Goal: Information Seeking & Learning: Learn about a topic

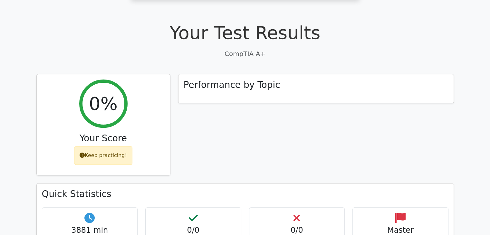
scroll to position [161, 0]
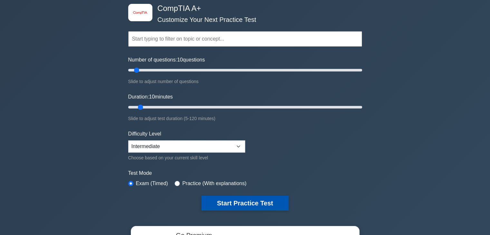
click at [265, 206] on button "Start Practice Test" at bounding box center [244, 203] width 87 height 15
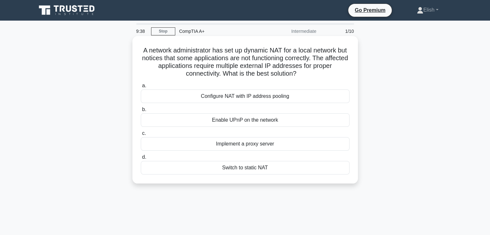
click at [226, 98] on div "Configure NAT with IP address pooling" at bounding box center [245, 97] width 209 height 14
click at [141, 88] on input "a. Configure NAT with IP address pooling" at bounding box center [141, 86] width 0 height 4
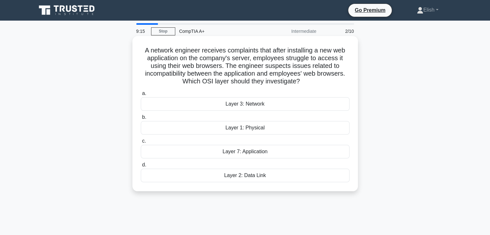
click at [251, 152] on div "Layer 7: Application" at bounding box center [245, 152] width 209 height 14
click at [141, 143] on input "c. Layer 7: Application" at bounding box center [141, 141] width 0 height 4
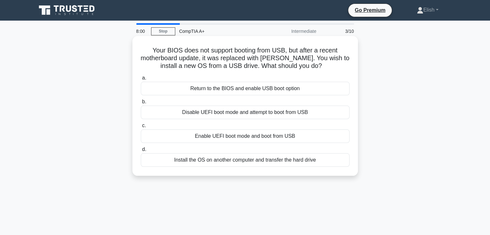
click at [200, 131] on div "Enable UEFI boot mode and boot from USB" at bounding box center [245, 137] width 209 height 14
click at [141, 128] on input "c. Enable UEFI boot mode and boot from USB" at bounding box center [141, 126] width 0 height 4
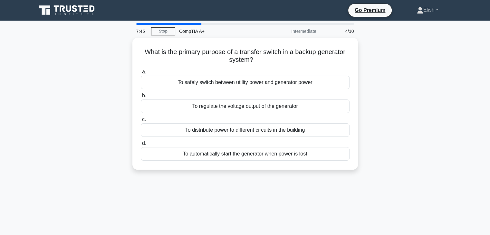
drag, startPoint x: 313, startPoint y: 195, endPoint x: 216, endPoint y: 233, distance: 104.8
click at [313, 195] on div "7:45 Stop CompTIA A+ Intermediate 4/10 What is the primary purpose of a transfe…" at bounding box center [245, 184] width 425 height 322
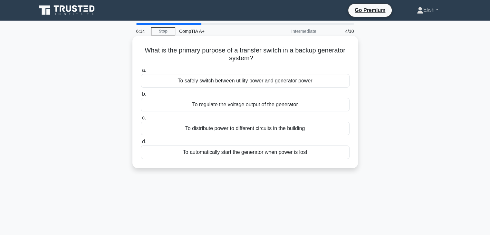
click at [250, 85] on div "To safely switch between utility power and generator power" at bounding box center [245, 81] width 209 height 14
click at [141, 73] on input "a. To safely switch between utility power and generator power" at bounding box center [141, 70] width 0 height 4
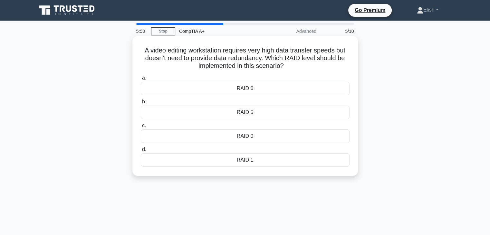
click at [249, 132] on div "RAID 0" at bounding box center [245, 137] width 209 height 14
click at [141, 128] on input "c. RAID 0" at bounding box center [141, 126] width 0 height 4
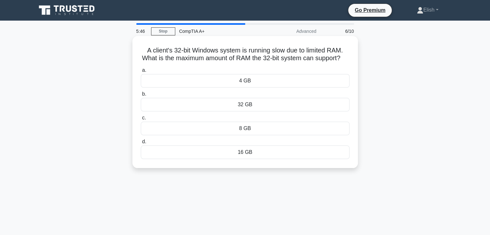
click at [272, 87] on div "4 GB" at bounding box center [245, 81] width 209 height 14
click at [141, 73] on input "a. 4 GB" at bounding box center [141, 70] width 0 height 4
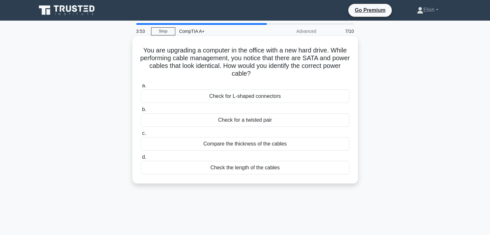
click at [266, 97] on div "Check for L-shaped connectors" at bounding box center [245, 97] width 209 height 14
click at [141, 88] on input "a. Check for L-shaped connectors" at bounding box center [141, 86] width 0 height 4
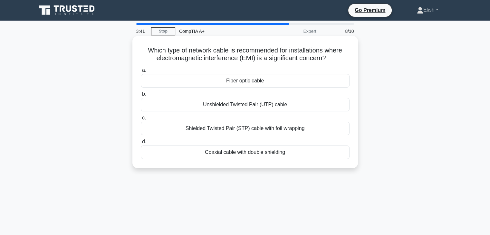
click at [226, 82] on div "Fiber optic cable" at bounding box center [245, 81] width 209 height 14
click at [141, 73] on input "a. Fiber optic cable" at bounding box center [141, 70] width 0 height 4
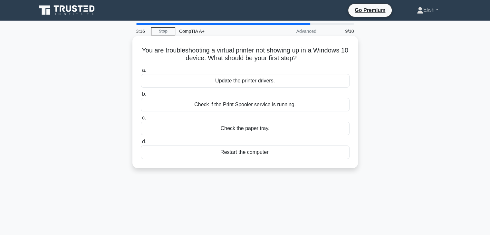
click at [207, 77] on div "Update the printer drivers." at bounding box center [245, 81] width 209 height 14
click at [141, 73] on input "a. Update the printer drivers." at bounding box center [141, 70] width 0 height 4
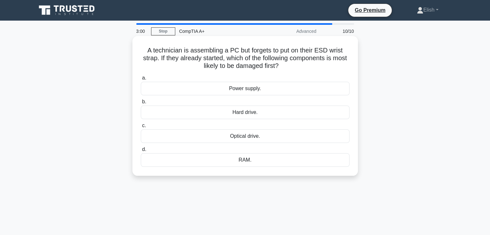
click at [215, 91] on div "Power supply." at bounding box center [245, 89] width 209 height 14
click at [141, 80] on input "a. Power supply." at bounding box center [141, 78] width 0 height 4
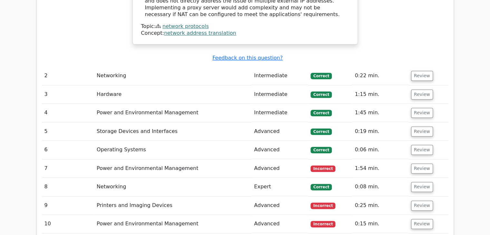
scroll to position [741, 0]
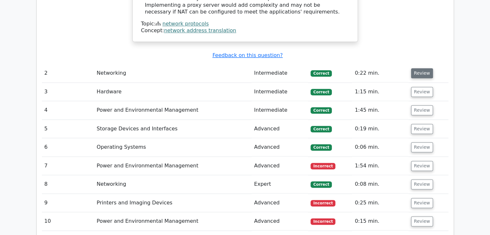
click at [419, 68] on button "Review" at bounding box center [422, 73] width 22 height 10
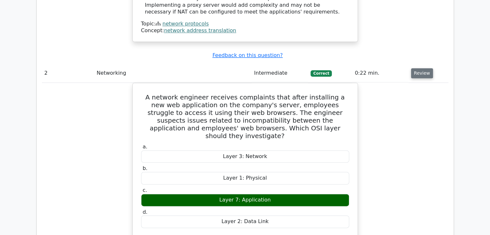
click at [420, 68] on button "Review" at bounding box center [422, 73] width 22 height 10
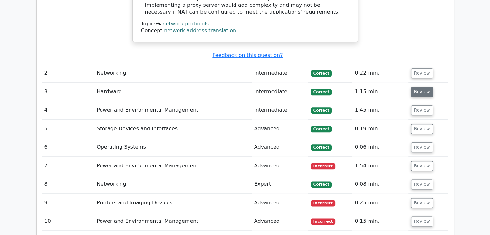
click at [422, 87] on button "Review" at bounding box center [422, 92] width 22 height 10
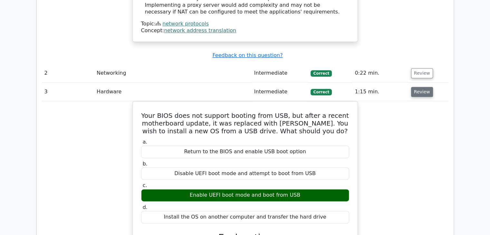
click at [420, 87] on button "Review" at bounding box center [422, 92] width 22 height 10
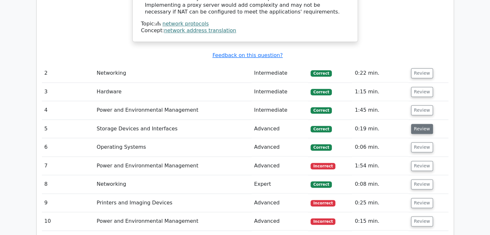
click at [417, 124] on button "Review" at bounding box center [422, 129] width 22 height 10
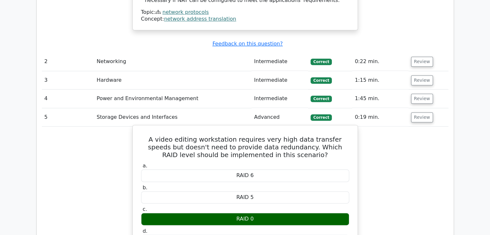
scroll to position [773, 0]
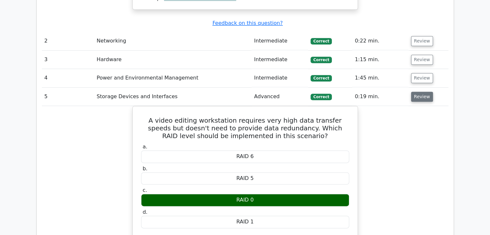
click at [418, 92] on button "Review" at bounding box center [422, 97] width 22 height 10
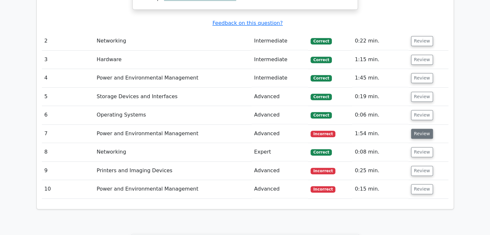
click at [425, 129] on button "Review" at bounding box center [422, 134] width 22 height 10
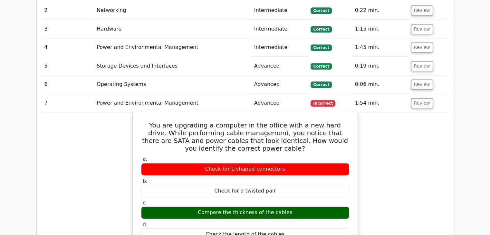
scroll to position [806, 0]
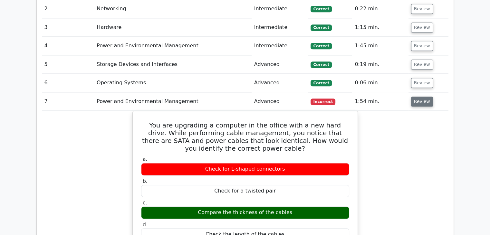
click at [420, 97] on button "Review" at bounding box center [422, 102] width 22 height 10
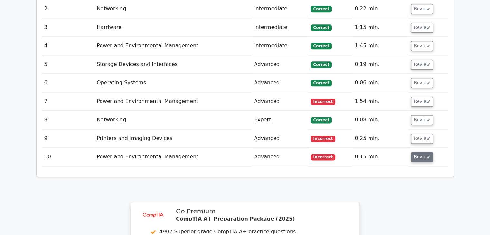
click at [421, 152] on button "Review" at bounding box center [422, 157] width 22 height 10
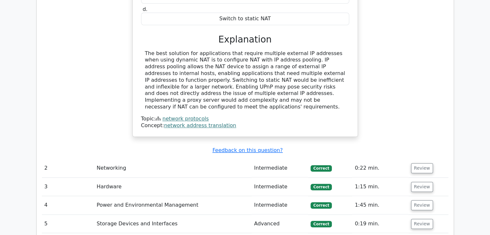
scroll to position [644, 0]
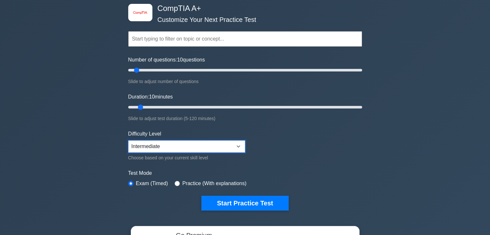
click at [214, 147] on select "Beginner Intermediate Expert" at bounding box center [186, 146] width 117 height 12
select select "expert"
click at [128, 140] on select "Beginner Intermediate Expert" at bounding box center [186, 146] width 117 height 12
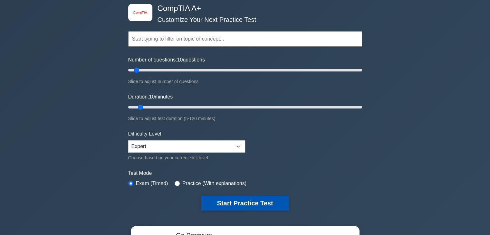
click at [254, 197] on button "Start Practice Test" at bounding box center [244, 203] width 87 height 15
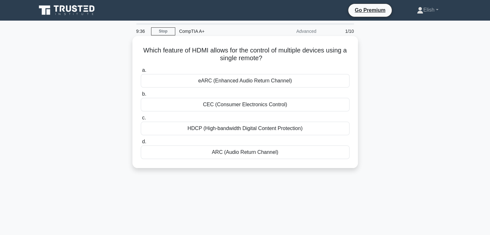
click at [178, 124] on div "HDCP (High-bandwidth Digital Content Protection)" at bounding box center [245, 129] width 209 height 14
click at [141, 120] on input "c. HDCP (High-bandwidth Digital Content Protection)" at bounding box center [141, 118] width 0 height 4
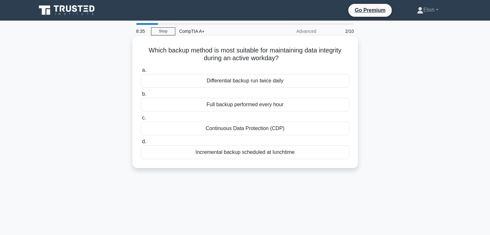
click at [233, 100] on div "a. Differential backup run twice daily b. Full backup performed every hour c. d." at bounding box center [245, 112] width 217 height 95
click at [314, 63] on div "Which backup method is most suitable for maintaining data integrity during an a…" at bounding box center [245, 102] width 220 height 127
click at [272, 82] on div "Differential backup run twice daily" at bounding box center [245, 81] width 209 height 14
click at [141, 73] on input "a. Differential backup run twice daily" at bounding box center [141, 70] width 0 height 4
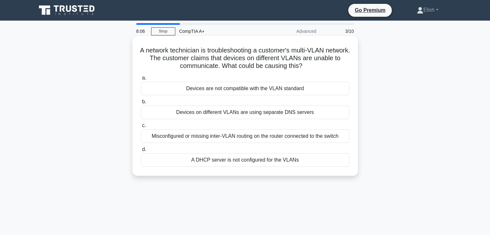
click at [146, 47] on h5 "A network technician is troubleshooting a customer's multi-VLAN network. The cu…" at bounding box center [245, 58] width 210 height 24
click at [215, 136] on div "Misconfigured or missing inter-VLAN routing on the router connected to the swit…" at bounding box center [245, 137] width 209 height 14
click at [141, 128] on input "c. Misconfigured or missing inter-VLAN routing on the router connected to the s…" at bounding box center [141, 126] width 0 height 4
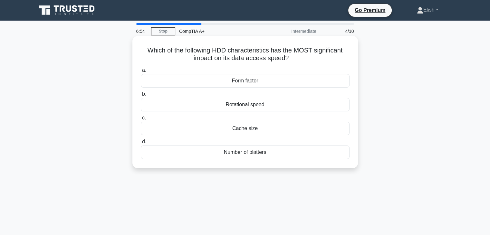
click at [251, 105] on div "Rotational speed" at bounding box center [245, 105] width 209 height 14
click at [141, 96] on input "b. Rotational speed" at bounding box center [141, 94] width 0 height 4
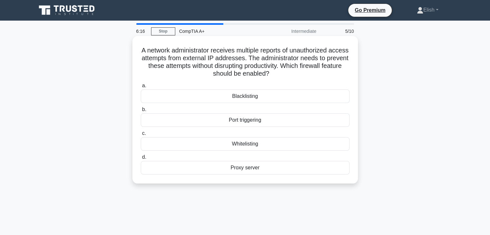
click at [223, 121] on div "Port triggering" at bounding box center [245, 120] width 209 height 14
click at [141, 112] on input "b. Port triggering" at bounding box center [141, 110] width 0 height 4
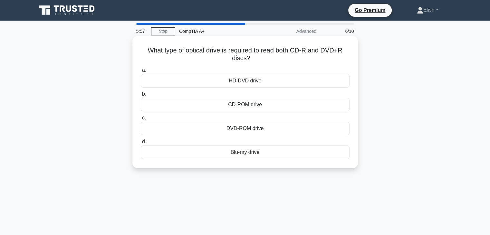
click at [204, 103] on div "CD-ROM drive" at bounding box center [245, 105] width 209 height 14
click at [141, 96] on input "b. CD-ROM drive" at bounding box center [141, 94] width 0 height 4
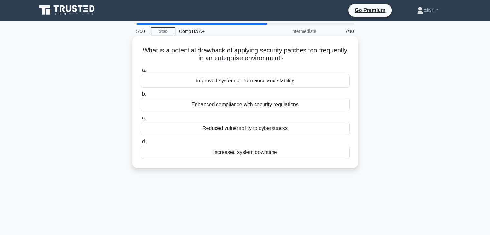
click at [202, 97] on label "b. Enhanced compliance with security regulations" at bounding box center [245, 100] width 209 height 21
click at [141, 96] on input "b. Enhanced compliance with security regulations" at bounding box center [141, 94] width 0 height 4
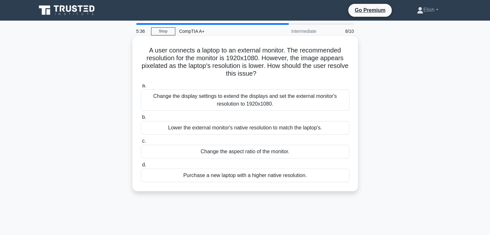
click at [190, 105] on div "Change the display settings to extend the displays and set the external monitor…" at bounding box center [245, 100] width 209 height 21
click at [141, 88] on input "a. Change the display settings to extend the displays and set the external moni…" at bounding box center [141, 86] width 0 height 4
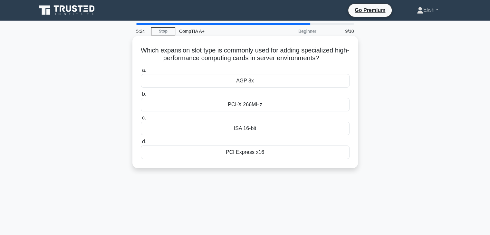
click at [203, 155] on div "PCI Express x16" at bounding box center [245, 153] width 209 height 14
click at [141, 144] on input "d. PCI Express x16" at bounding box center [141, 142] width 0 height 4
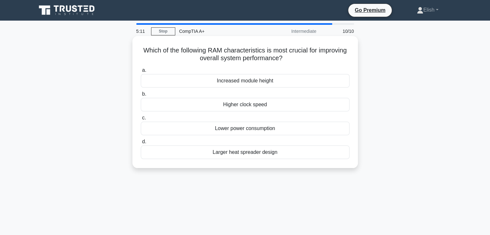
click at [203, 131] on div "Lower power consumption" at bounding box center [245, 129] width 209 height 14
click at [141, 120] on input "c. Lower power consumption" at bounding box center [141, 118] width 0 height 4
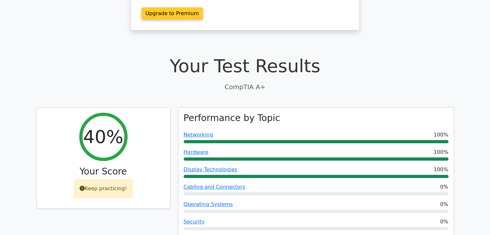
scroll to position [129, 0]
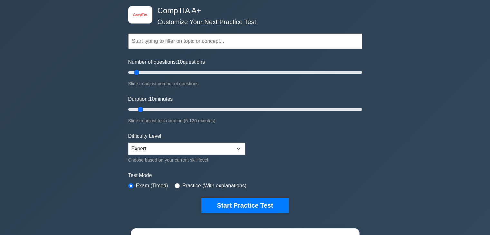
scroll to position [32, 0]
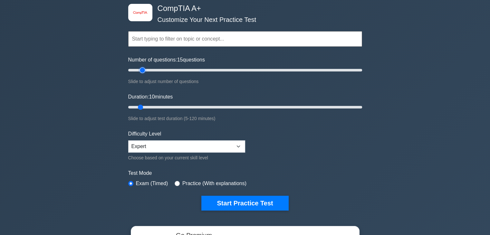
type input "10"
drag, startPoint x: 135, startPoint y: 70, endPoint x: 136, endPoint y: 48, distance: 21.9
click at [136, 66] on input "Number of questions: 10 questions" at bounding box center [245, 70] width 234 height 8
type input "10"
drag, startPoint x: 138, startPoint y: 107, endPoint x: 139, endPoint y: 111, distance: 3.9
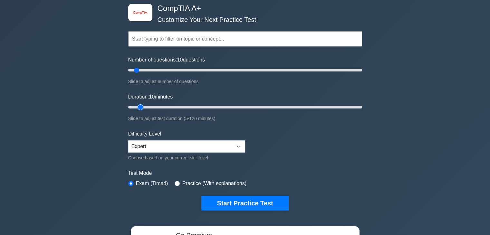
click at [139, 111] on input "Duration: 10 minutes" at bounding box center [245, 107] width 234 height 8
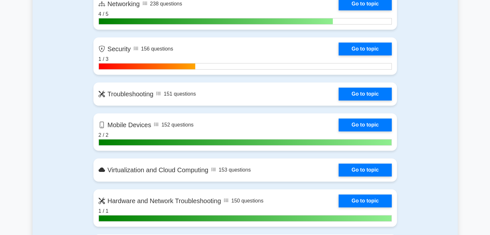
scroll to position [548, 0]
